Goal: Information Seeking & Learning: Check status

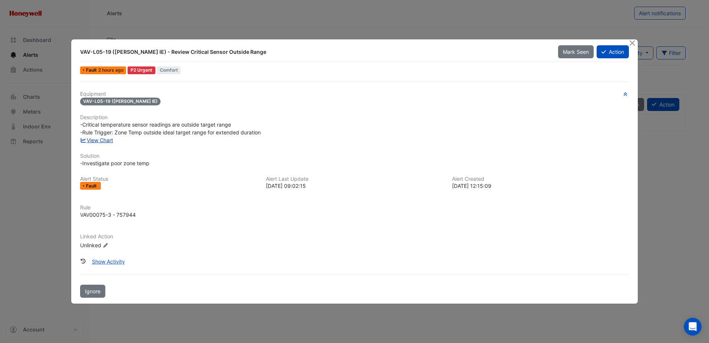
click at [97, 140] on link "View Chart" at bounding box center [96, 140] width 33 height 6
